Goal: Transaction & Acquisition: Purchase product/service

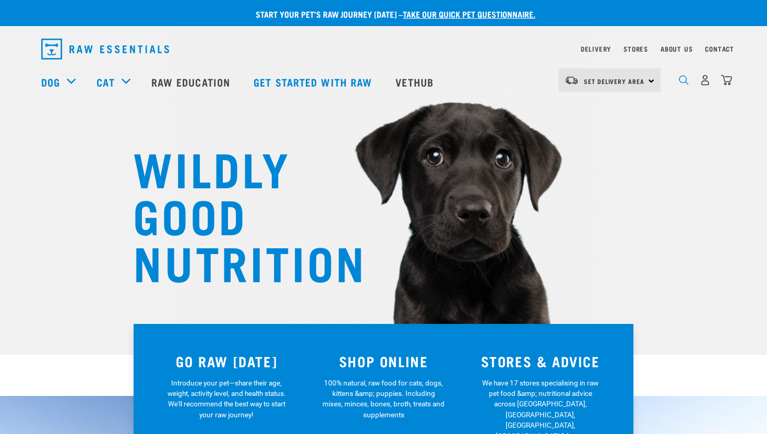
click at [682, 82] on img "dropdown navigation" at bounding box center [684, 80] width 10 height 10
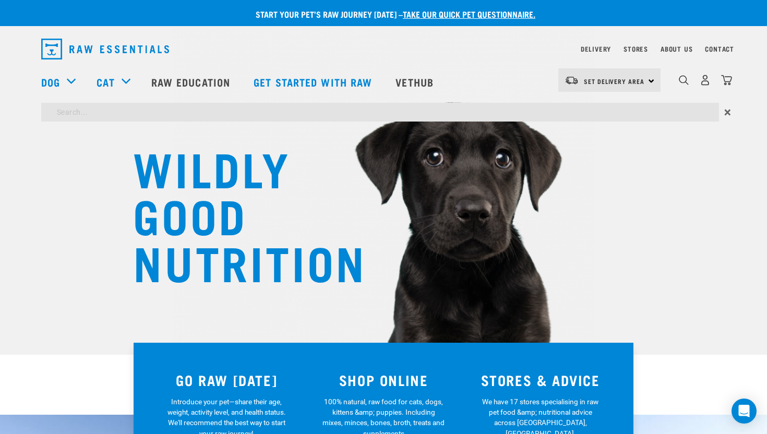
click at [184, 113] on input "search" at bounding box center [380, 112] width 678 height 19
type input "rabbit"
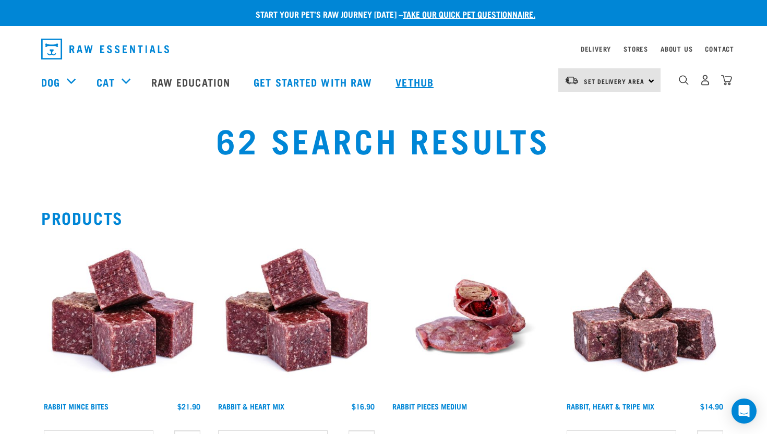
scroll to position [1, 0]
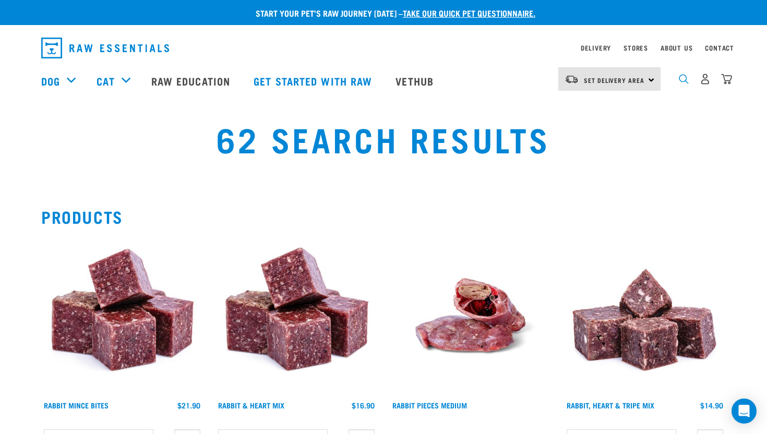
click at [684, 79] on img "dropdown navigation" at bounding box center [684, 79] width 10 height 10
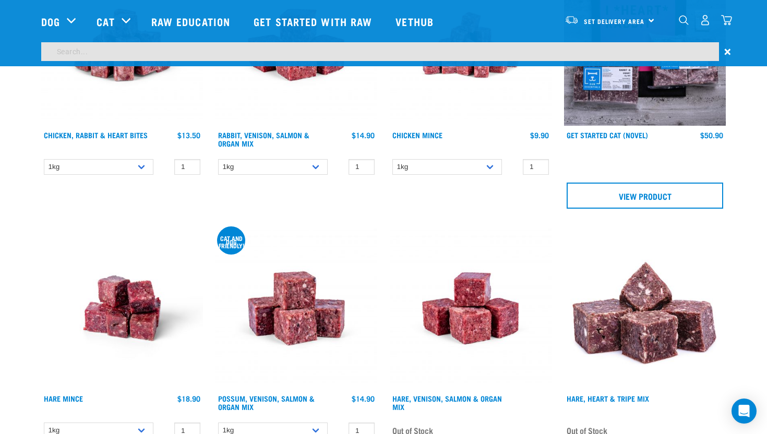
scroll to position [0, 0]
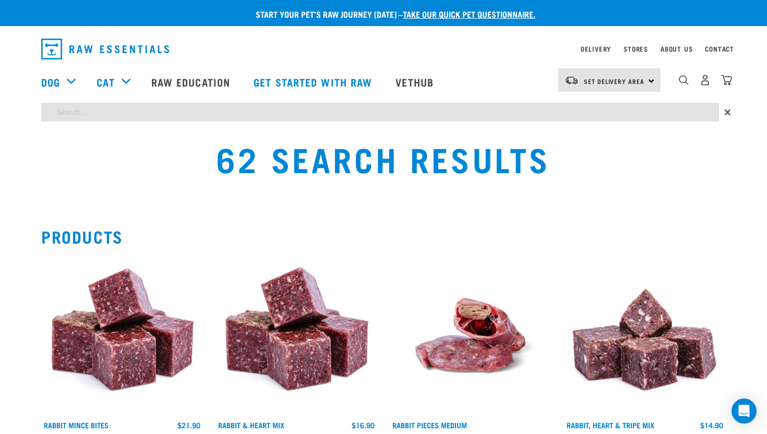
click at [579, 116] on input "search" at bounding box center [380, 112] width 678 height 19
type input "rabbit shoulders"
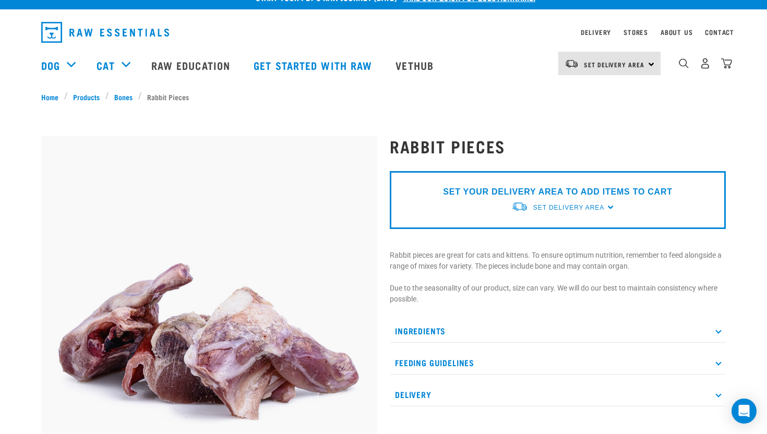
scroll to position [18, 0]
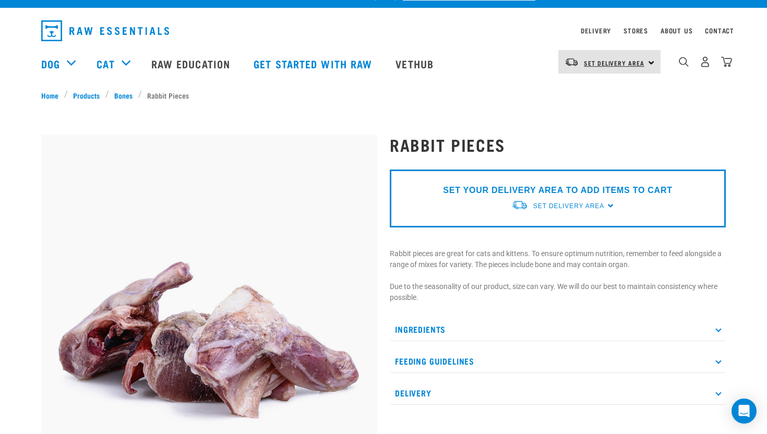
click at [630, 61] on span "Set Delivery Area" at bounding box center [614, 63] width 61 height 4
click at [590, 90] on link "[GEOGRAPHIC_DATA]" at bounding box center [608, 91] width 100 height 23
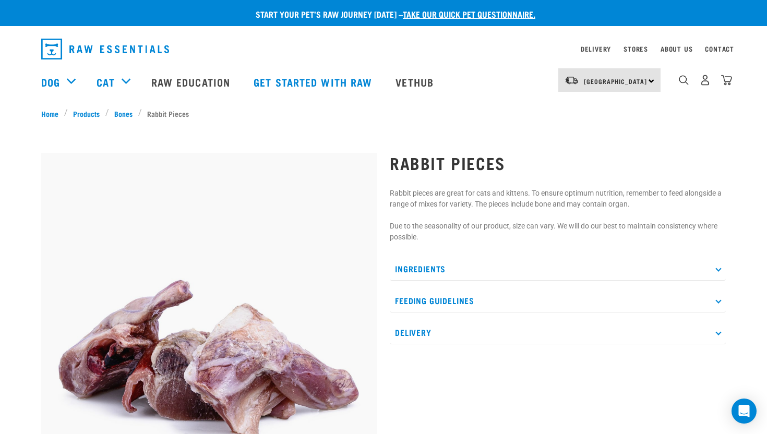
click at [254, 342] on img at bounding box center [209, 321] width 336 height 336
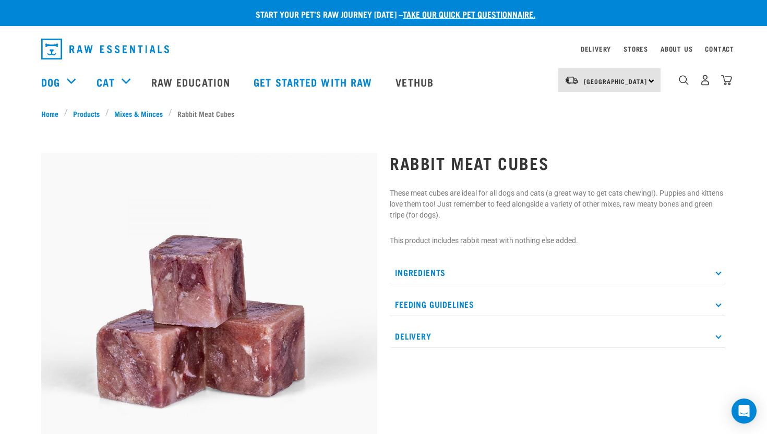
click at [200, 271] on img at bounding box center [209, 321] width 336 height 336
click at [446, 271] on p "Ingredients" at bounding box center [558, 272] width 336 height 23
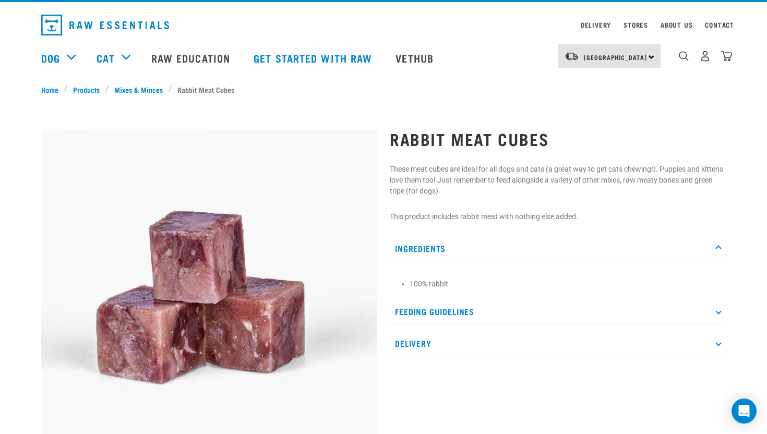
scroll to position [32, 0]
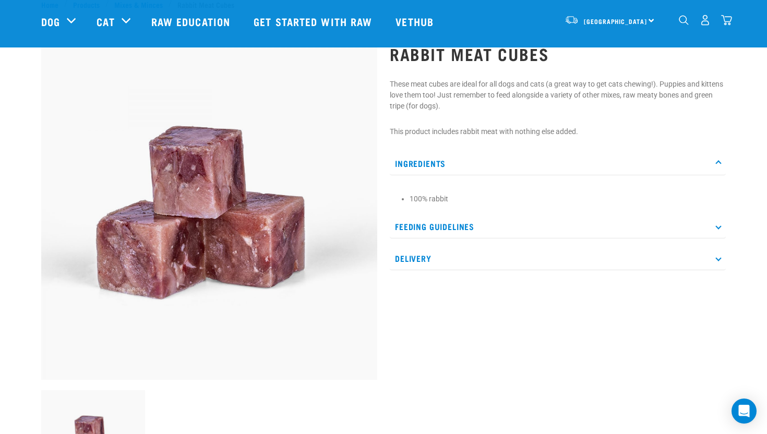
click at [719, 164] on icon at bounding box center [719, 163] width 6 height 6
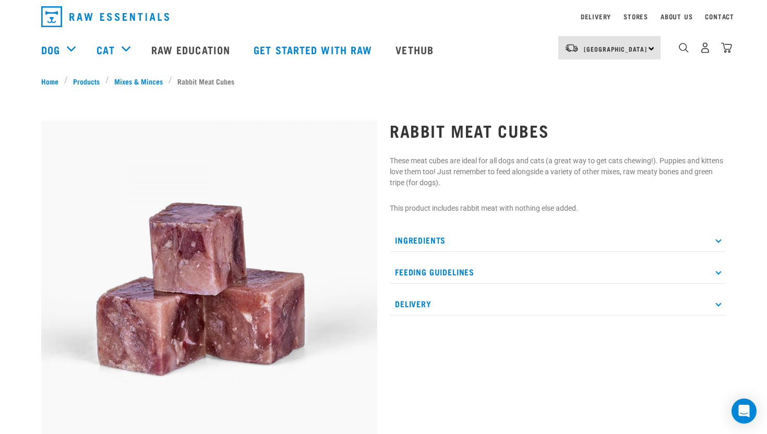
scroll to position [0, 0]
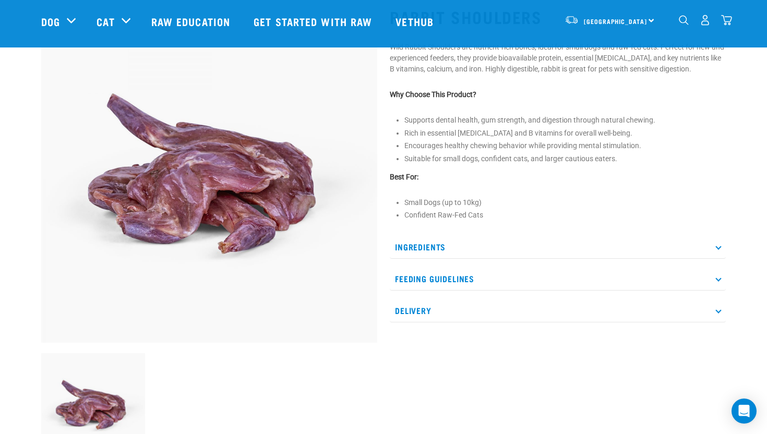
scroll to position [72, 0]
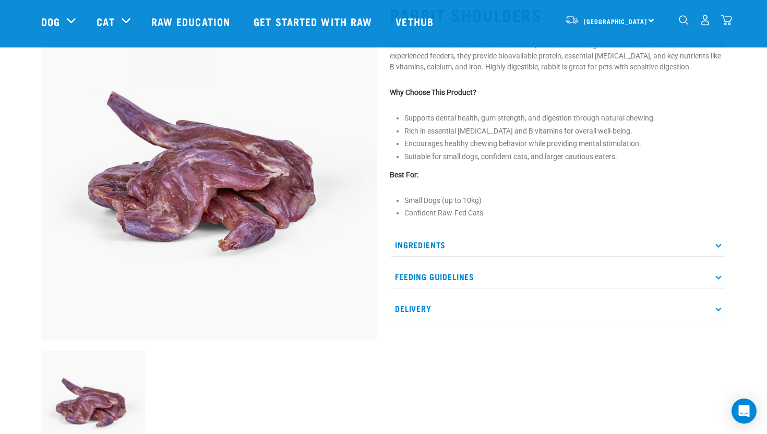
click at [257, 207] on img at bounding box center [209, 173] width 336 height 336
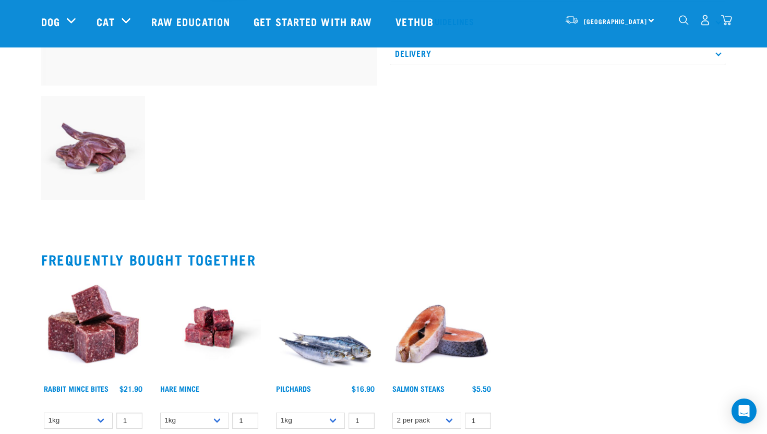
scroll to position [0, 0]
